Goal: Communication & Community: Participate in discussion

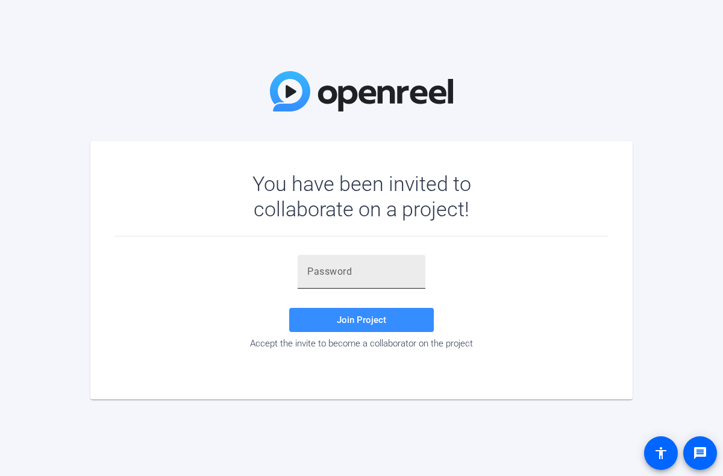
click at [319, 276] on input "text" at bounding box center [361, 271] width 108 height 14
type input "So3(B3"
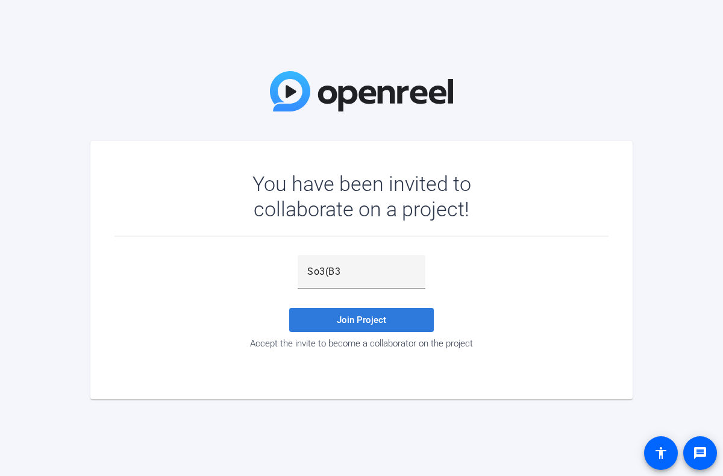
click at [378, 322] on span "Join Project" at bounding box center [361, 319] width 49 height 11
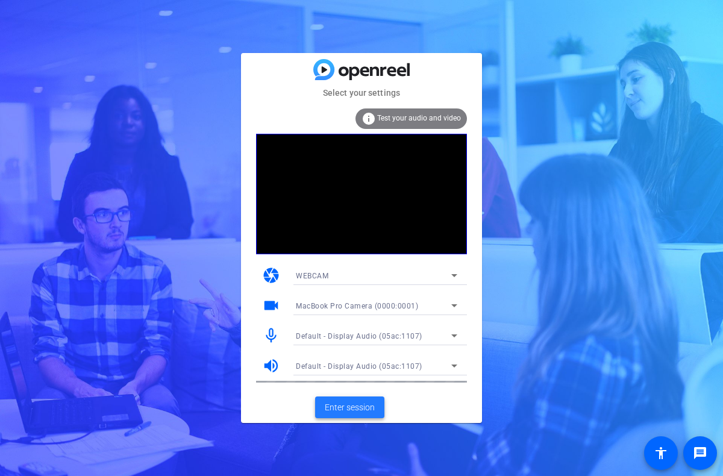
click at [340, 409] on span "Enter session" at bounding box center [350, 407] width 50 height 13
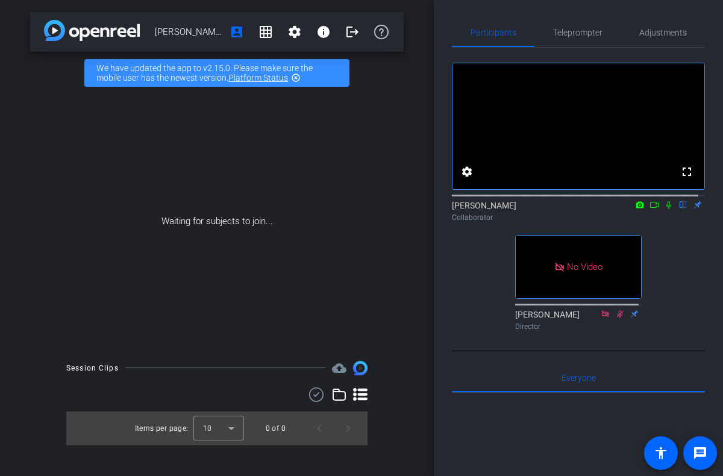
click at [649, 209] on icon at bounding box center [654, 204] width 10 height 8
click at [678, 209] on icon at bounding box center [683, 204] width 10 height 8
click at [680, 209] on icon at bounding box center [683, 205] width 7 height 8
click at [680, 209] on icon at bounding box center [682, 205] width 5 height 8
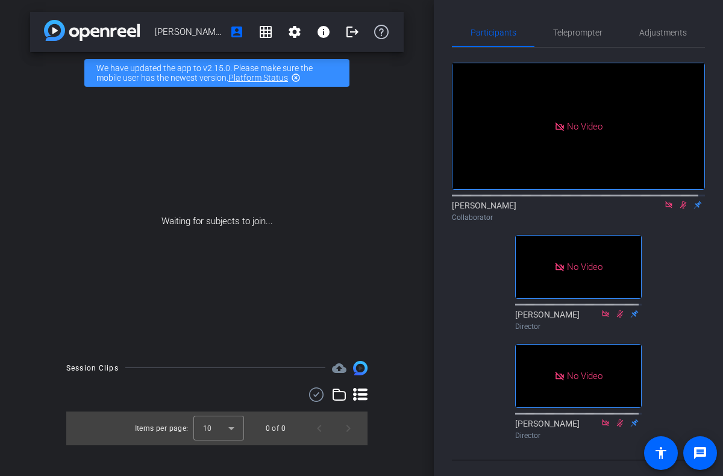
click at [680, 209] on icon at bounding box center [683, 205] width 7 height 8
click at [680, 209] on icon at bounding box center [682, 205] width 5 height 8
click at [680, 209] on icon at bounding box center [683, 205] width 7 height 8
click at [678, 209] on icon at bounding box center [683, 204] width 10 height 8
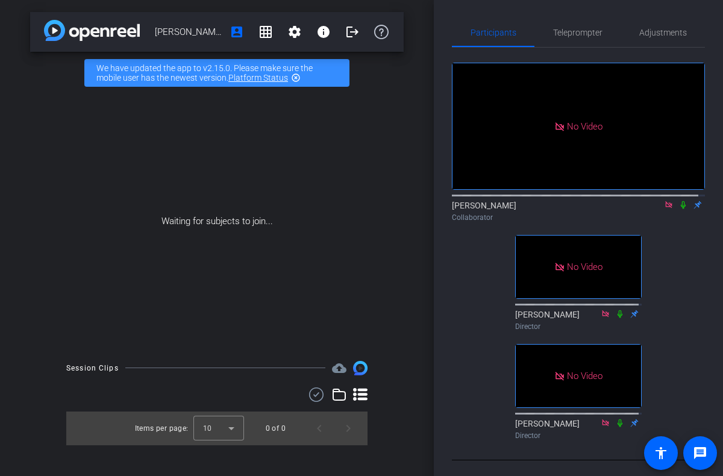
click at [678, 209] on icon at bounding box center [683, 204] width 10 height 8
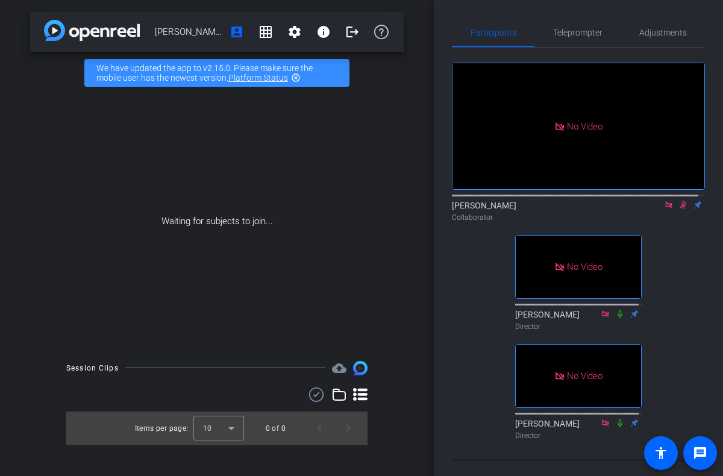
click at [680, 209] on icon at bounding box center [683, 205] width 7 height 8
click at [678, 209] on icon at bounding box center [683, 204] width 10 height 8
click at [680, 209] on icon at bounding box center [683, 205] width 7 height 8
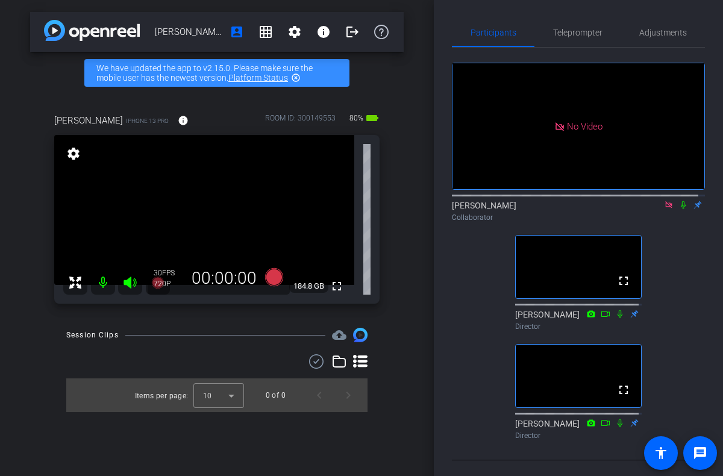
click at [680, 209] on icon at bounding box center [682, 205] width 5 height 8
click at [679, 209] on icon at bounding box center [683, 204] width 10 height 8
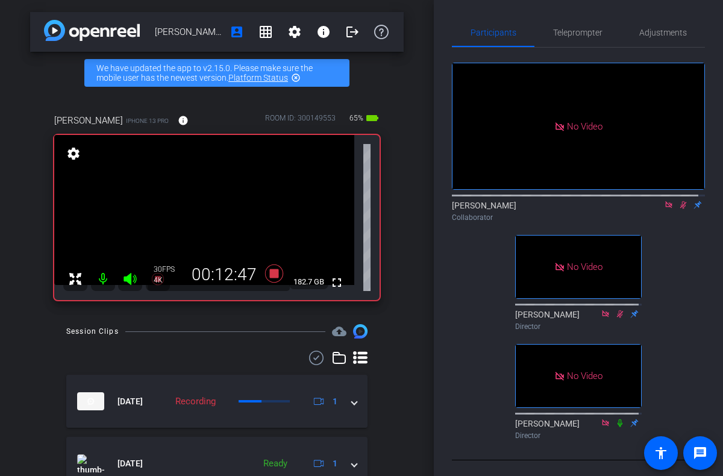
click at [680, 209] on icon at bounding box center [683, 205] width 7 height 8
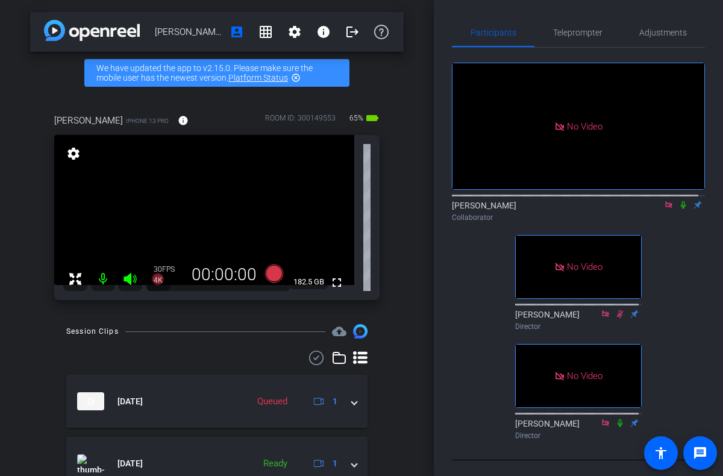
click at [680, 209] on icon at bounding box center [682, 205] width 5 height 8
click at [680, 209] on icon at bounding box center [683, 205] width 7 height 8
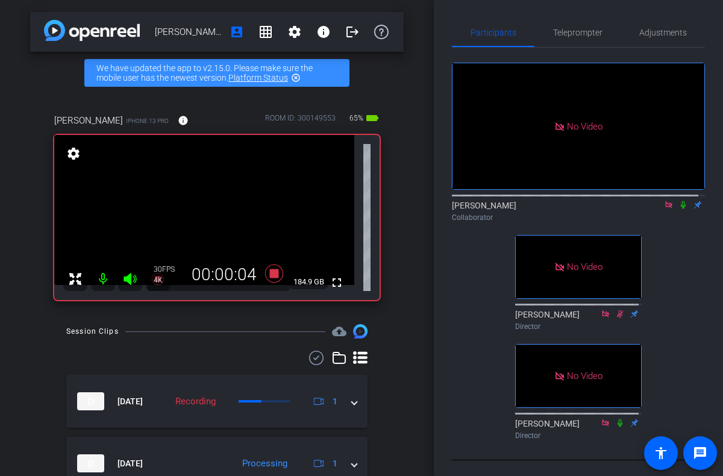
click at [679, 209] on icon at bounding box center [683, 204] width 10 height 8
click at [678, 209] on icon at bounding box center [683, 204] width 10 height 8
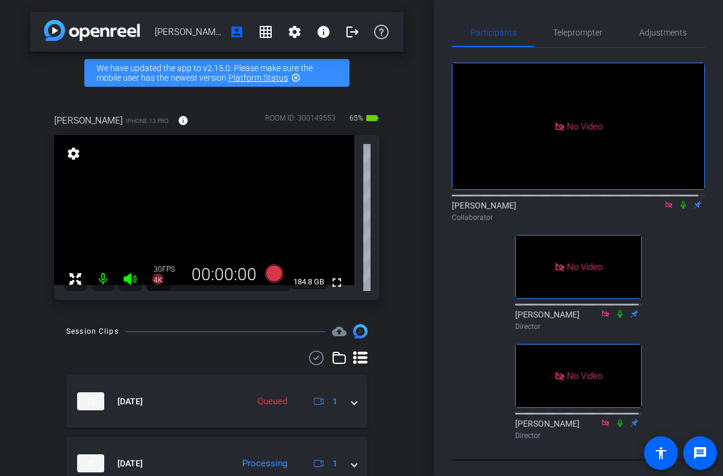
click at [678, 209] on icon at bounding box center [683, 204] width 10 height 8
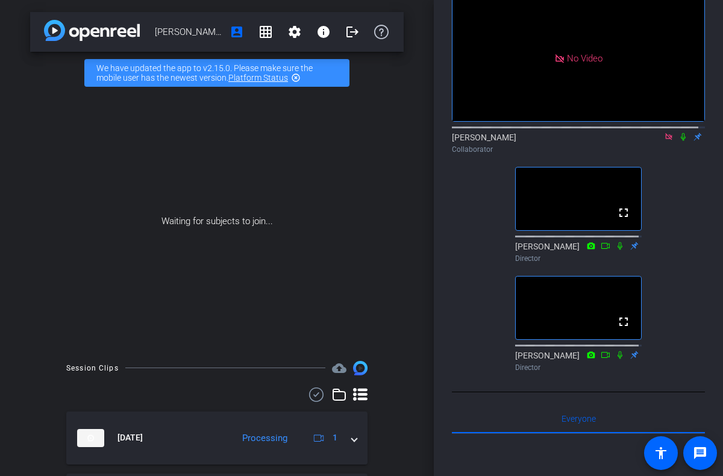
scroll to position [59, 0]
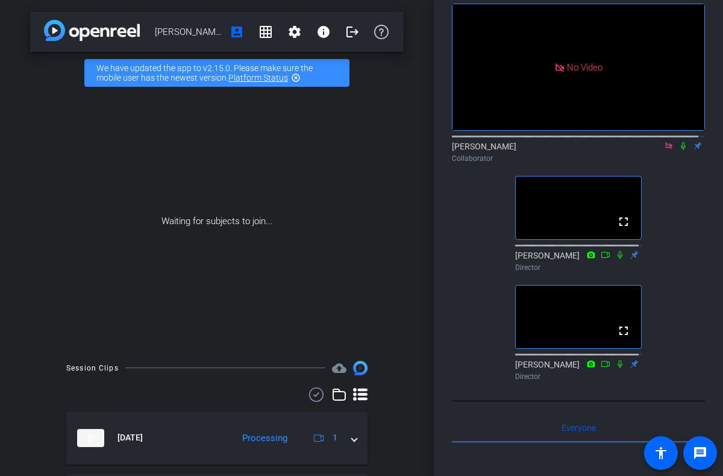
click at [663, 150] on icon at bounding box center [668, 145] width 10 height 8
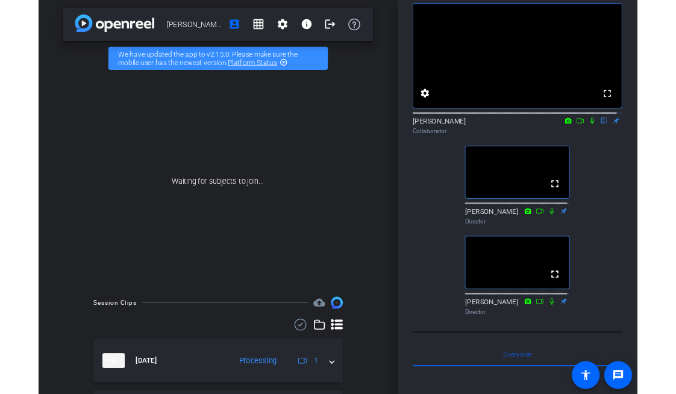
scroll to position [0, 0]
